Goal: Transaction & Acquisition: Purchase product/service

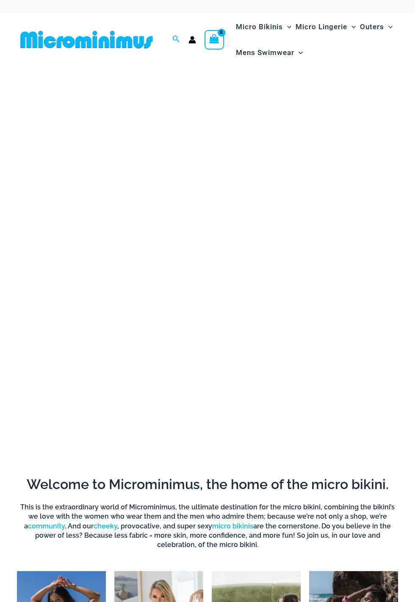
scroll to position [177, 0]
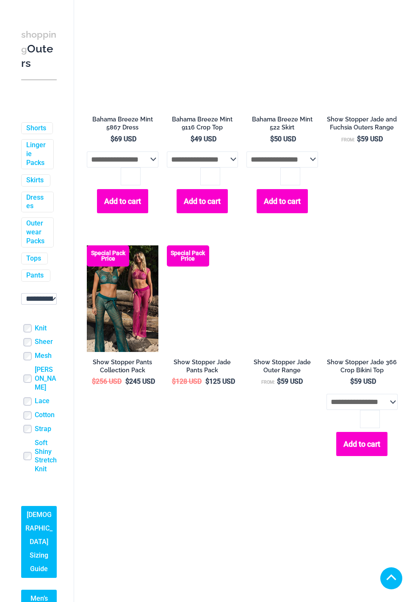
scroll to position [500, 0]
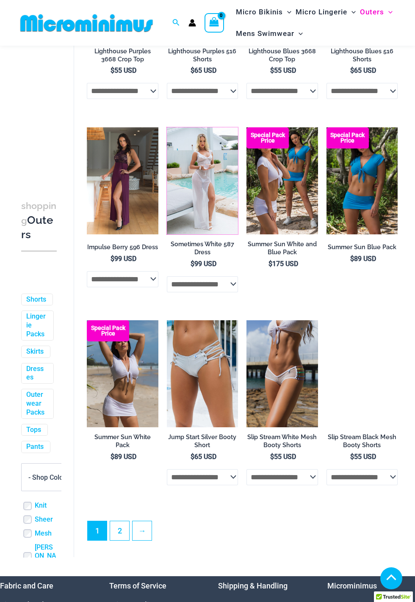
scroll to position [181, 0]
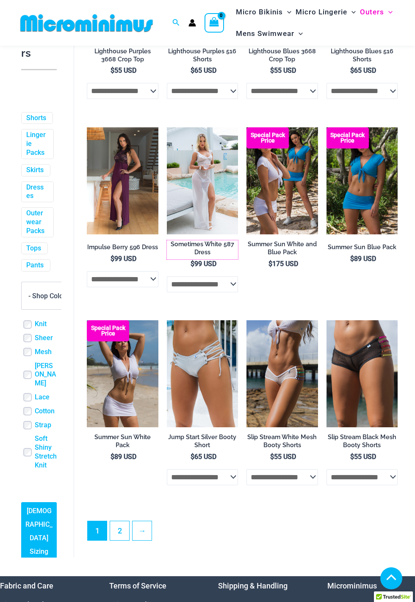
click at [204, 254] on h2 "Sometimes White 587 Dress" at bounding box center [202, 248] width 71 height 16
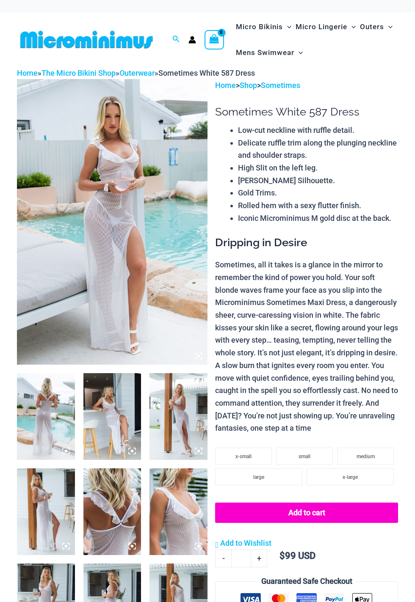
click at [198, 354] on icon at bounding box center [199, 356] width 8 height 8
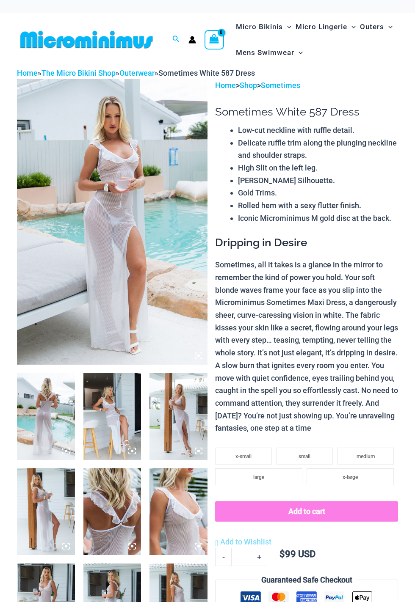
click at [173, 303] on img at bounding box center [112, 222] width 190 height 286
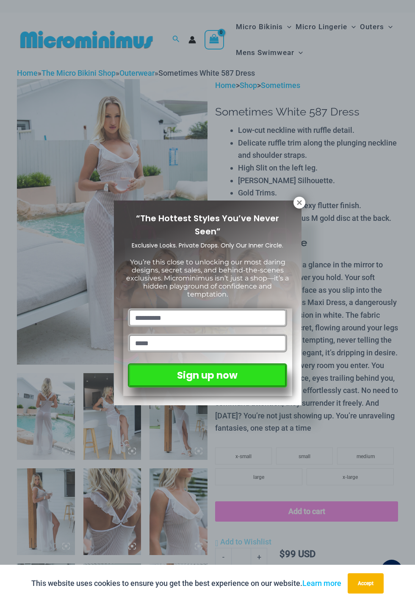
click at [299, 201] on icon at bounding box center [299, 203] width 8 height 8
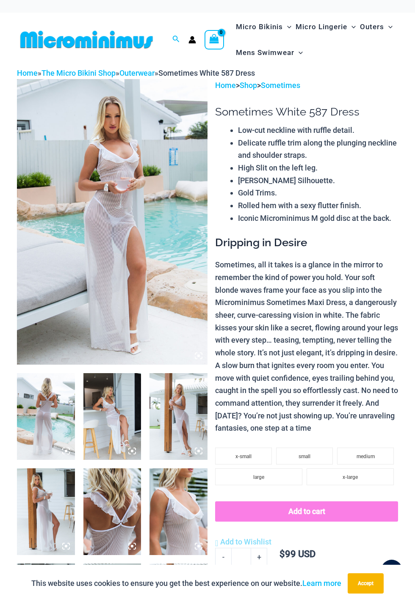
click at [196, 352] on icon at bounding box center [199, 356] width 8 height 8
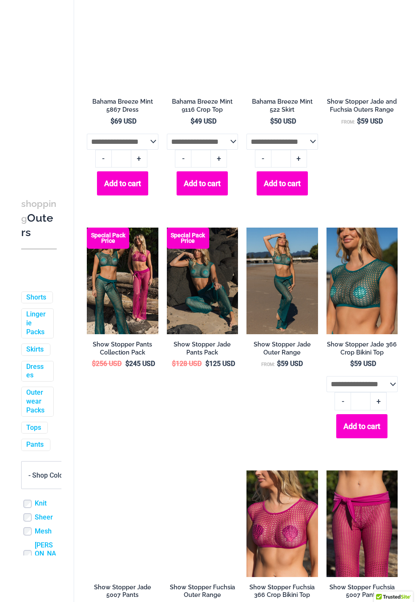
scroll to position [5, 0]
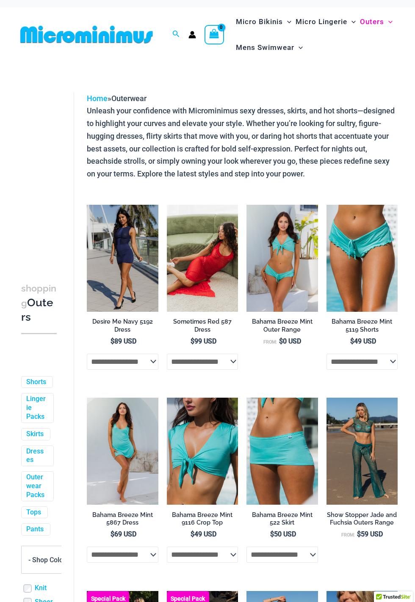
click at [323, 30] on span "Micro Lingerie" at bounding box center [321, 22] width 52 height 22
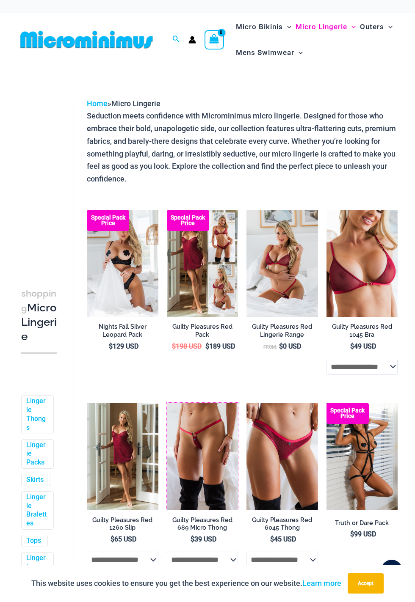
click at [167, 403] on img at bounding box center [167, 403] width 0 height 0
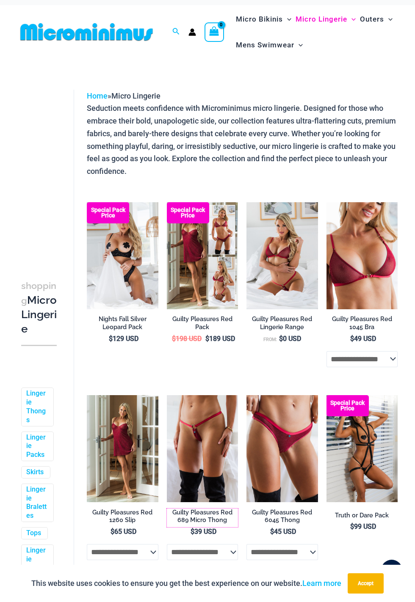
click at [213, 517] on h2 "Guilty Pleasures Red 689 Micro Thong" at bounding box center [202, 516] width 71 height 16
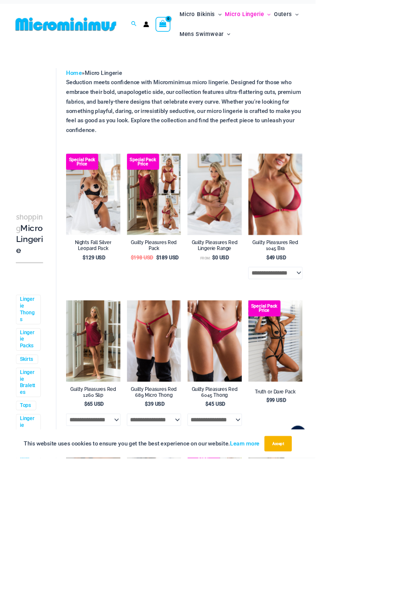
click at [349, 24] on span "Menu Toggle" at bounding box center [351, 19] width 8 height 22
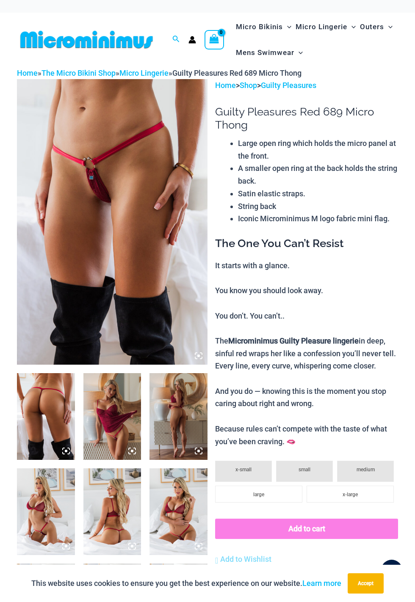
click at [195, 354] on icon at bounding box center [196, 354] width 2 height 2
click at [179, 322] on div at bounding box center [207, 301] width 291 height 436
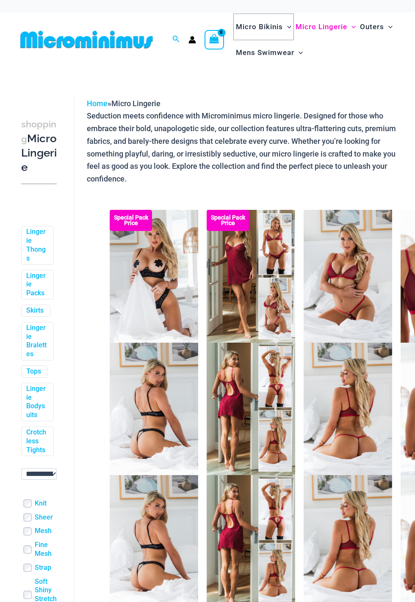
click at [264, 29] on span "Micro Bikinis" at bounding box center [259, 27] width 47 height 22
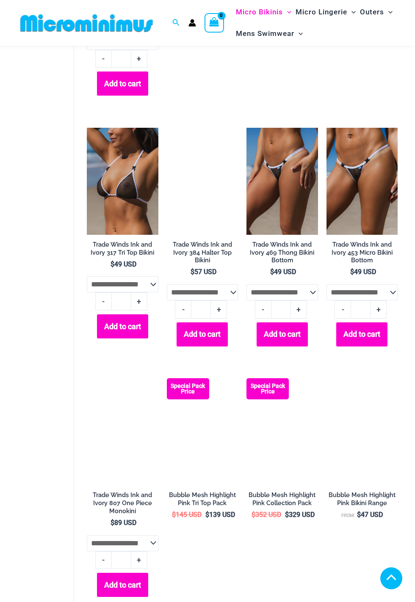
scroll to position [940, 0]
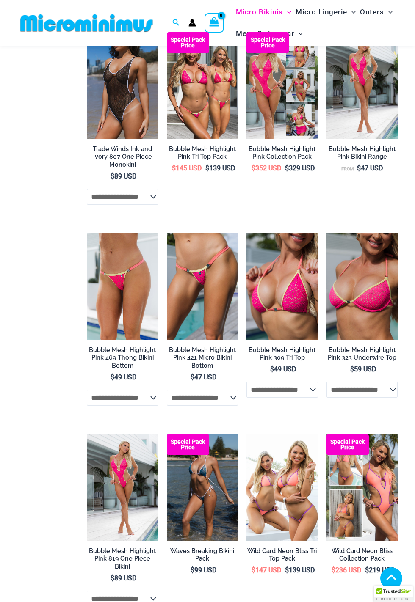
click at [246, 32] on img at bounding box center [246, 32] width 0 height 0
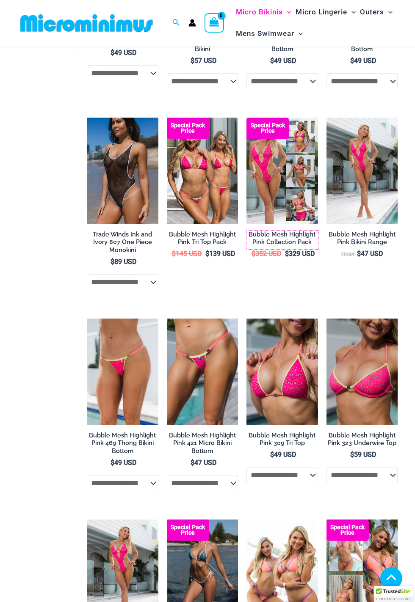
click at [292, 246] on h2 "Bubble Mesh Highlight Pink Collection Pack" at bounding box center [281, 239] width 71 height 16
click at [289, 246] on h2 "Bubble Mesh Highlight Pink Collection Pack" at bounding box center [281, 239] width 71 height 16
click at [371, 246] on h2 "Bubble Mesh Highlight Pink Bikini Range" at bounding box center [361, 239] width 71 height 16
click at [373, 288] on ul "**********" at bounding box center [242, 318] width 310 height 1576
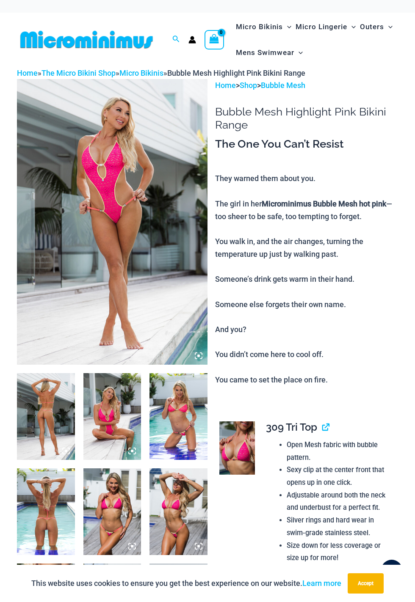
click at [197, 353] on icon at bounding box center [199, 356] width 8 height 8
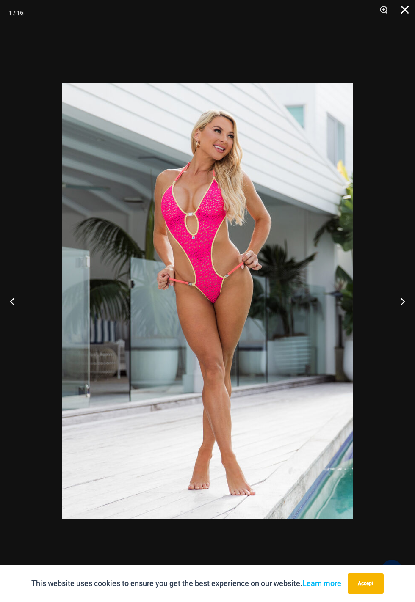
click at [412, 12] on button "Close" at bounding box center [401, 12] width 21 height 25
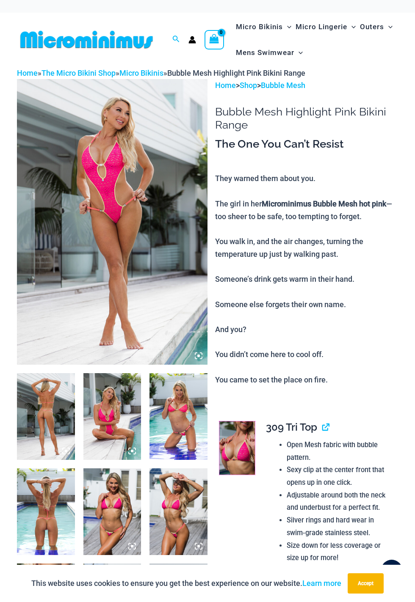
click at [243, 437] on link at bounding box center [237, 447] width 36 height 53
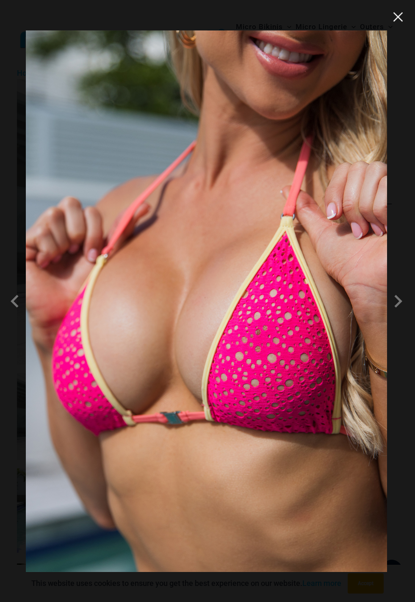
click at [402, 15] on button "Close" at bounding box center [397, 17] width 13 height 13
